Goal: Find specific page/section: Find specific page/section

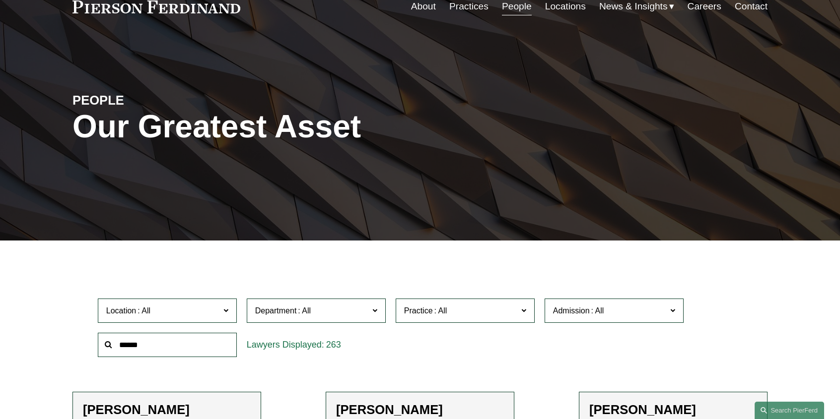
scroll to position [50, 0]
click at [226, 311] on span at bounding box center [225, 310] width 5 height 13
click at [0, 0] on link "[GEOGRAPHIC_DATA]" at bounding box center [0, 0] width 0 height 0
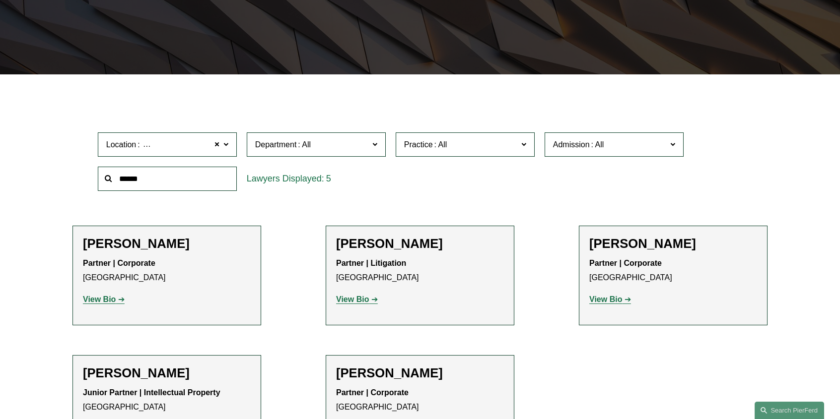
scroll to position [234, 0]
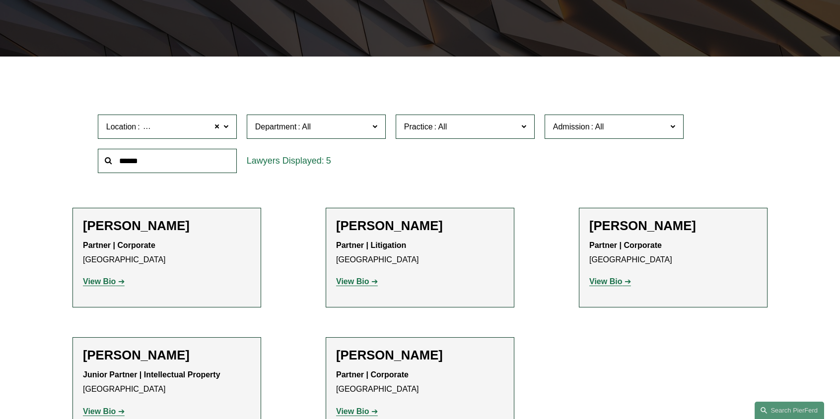
click at [110, 281] on strong "View Bio" at bounding box center [99, 281] width 33 height 8
